Goal: Task Accomplishment & Management: Complete application form

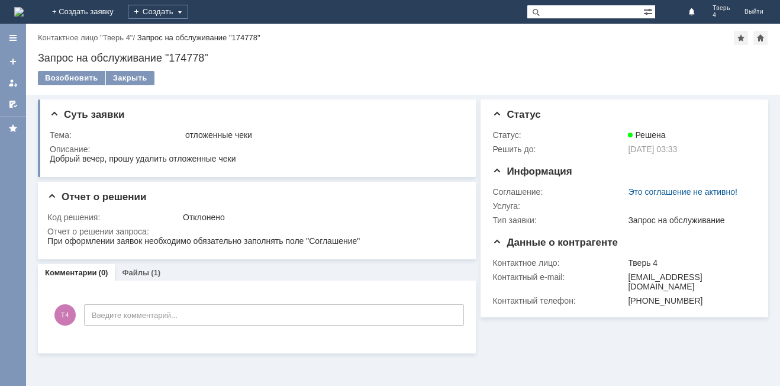
click at [188, 4] on div "Создать" at bounding box center [158, 12] width 60 height 24
click at [188, 14] on div "Создать" at bounding box center [158, 12] width 60 height 14
click at [188, 11] on div "Создать" at bounding box center [158, 12] width 60 height 14
click at [223, 28] on div "Заявка" at bounding box center [175, 35] width 95 height 19
click at [188, 12] on div "Создать" at bounding box center [158, 12] width 60 height 14
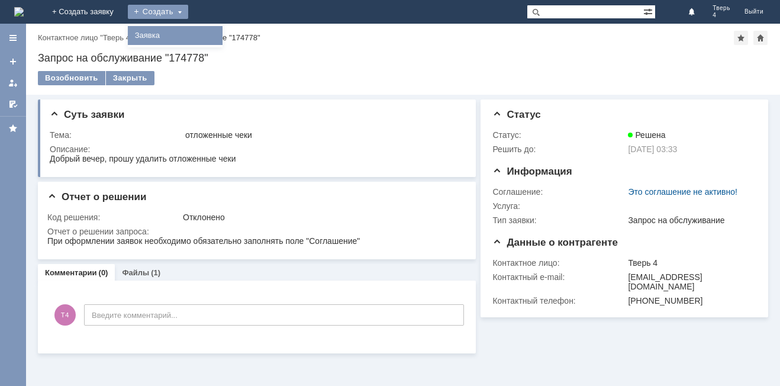
click at [220, 39] on link "Заявка" at bounding box center [175, 35] width 90 height 14
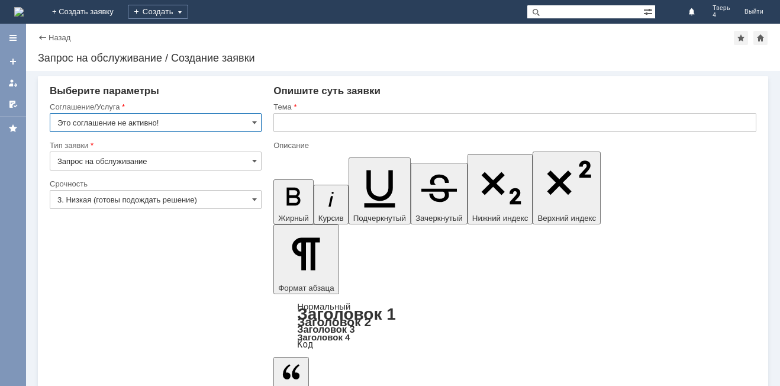
click at [206, 162] on input "Запрос на обслуживание" at bounding box center [156, 161] width 212 height 19
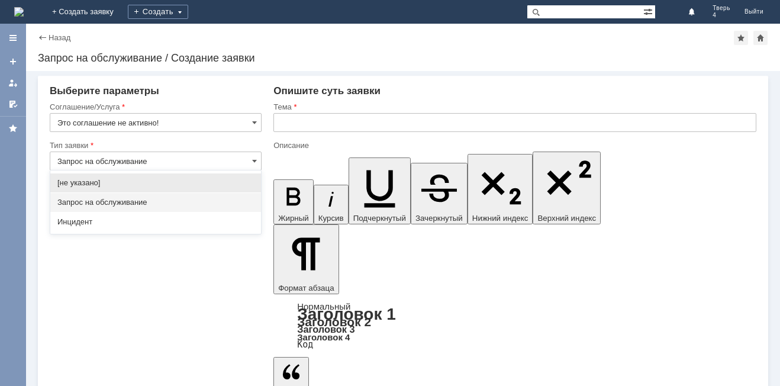
click at [200, 120] on input "Это соглашение не активно!" at bounding box center [156, 122] width 212 height 19
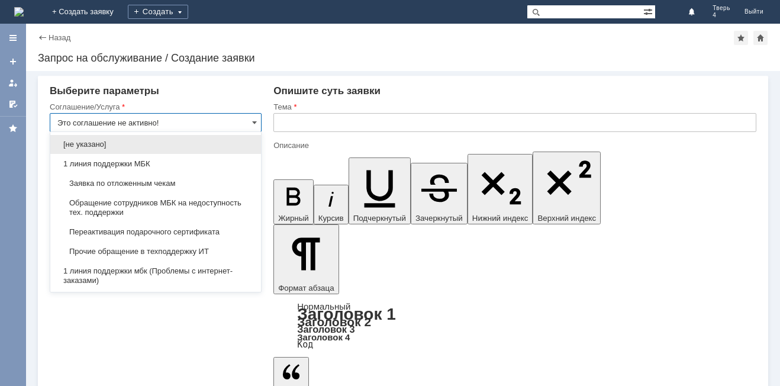
type input "Запрос на обслуживание"
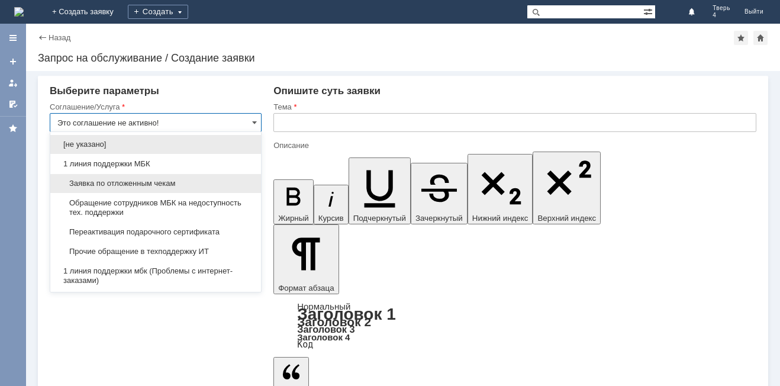
click at [160, 181] on span "Заявка по отложенным чекам" at bounding box center [155, 183] width 197 height 9
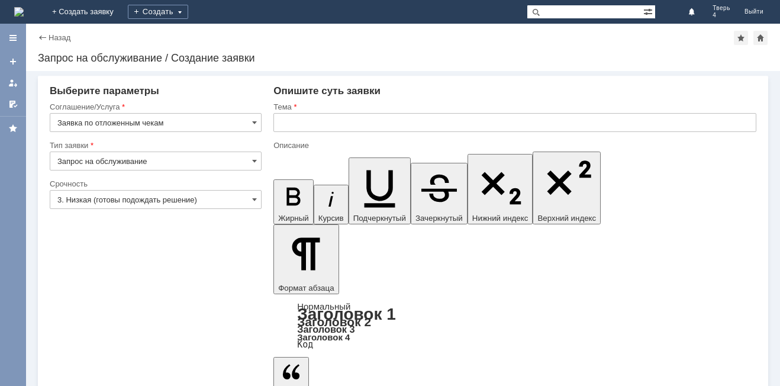
type input "Заявка по отложенным чекам"
click at [165, 197] on input "3. Низкая (готовы подождать решение)" at bounding box center [156, 199] width 212 height 19
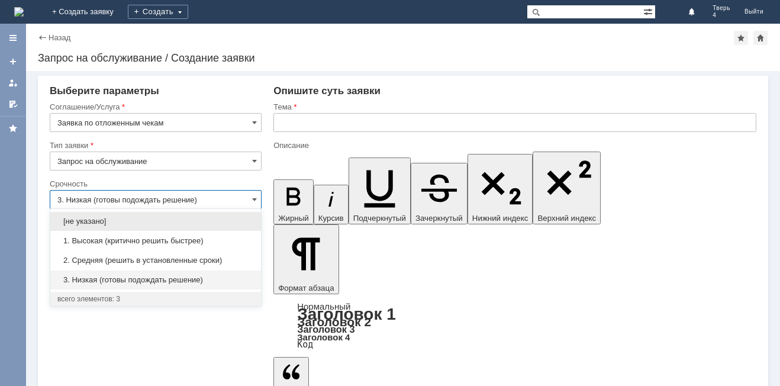
click at [165, 197] on input "3. Низкая (готовы подождать решение)" at bounding box center [156, 199] width 212 height 19
click at [304, 129] on input "text" at bounding box center [514, 122] width 483 height 19
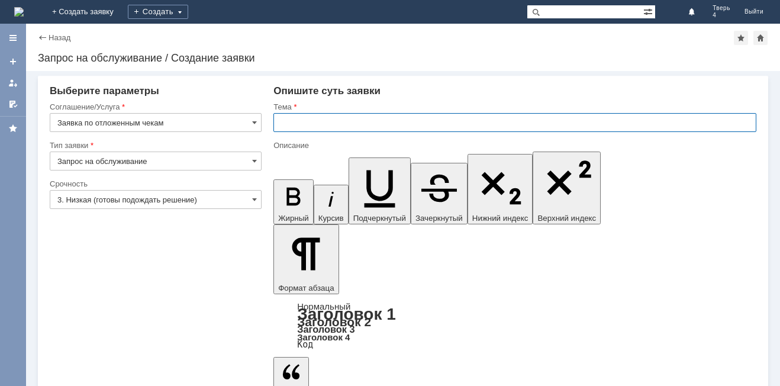
type input "3. Низкая (готовы подождать решение)"
type input "отложенные чеки"
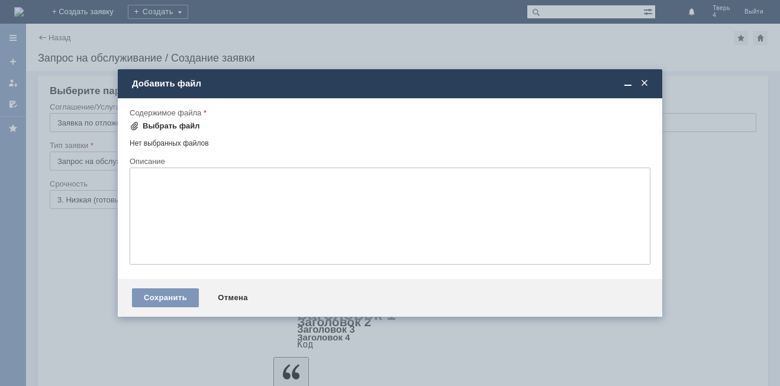
click at [170, 121] on div "Выбрать файл" at bounding box center [171, 125] width 57 height 9
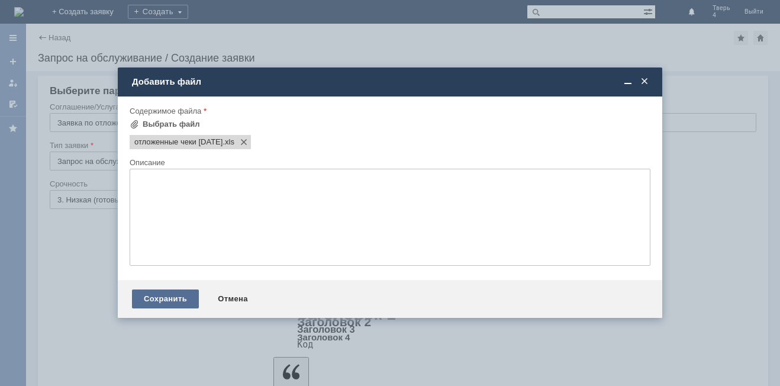
click at [178, 296] on div "Сохранить" at bounding box center [165, 298] width 67 height 19
